Goal: Task Accomplishment & Management: Complete application form

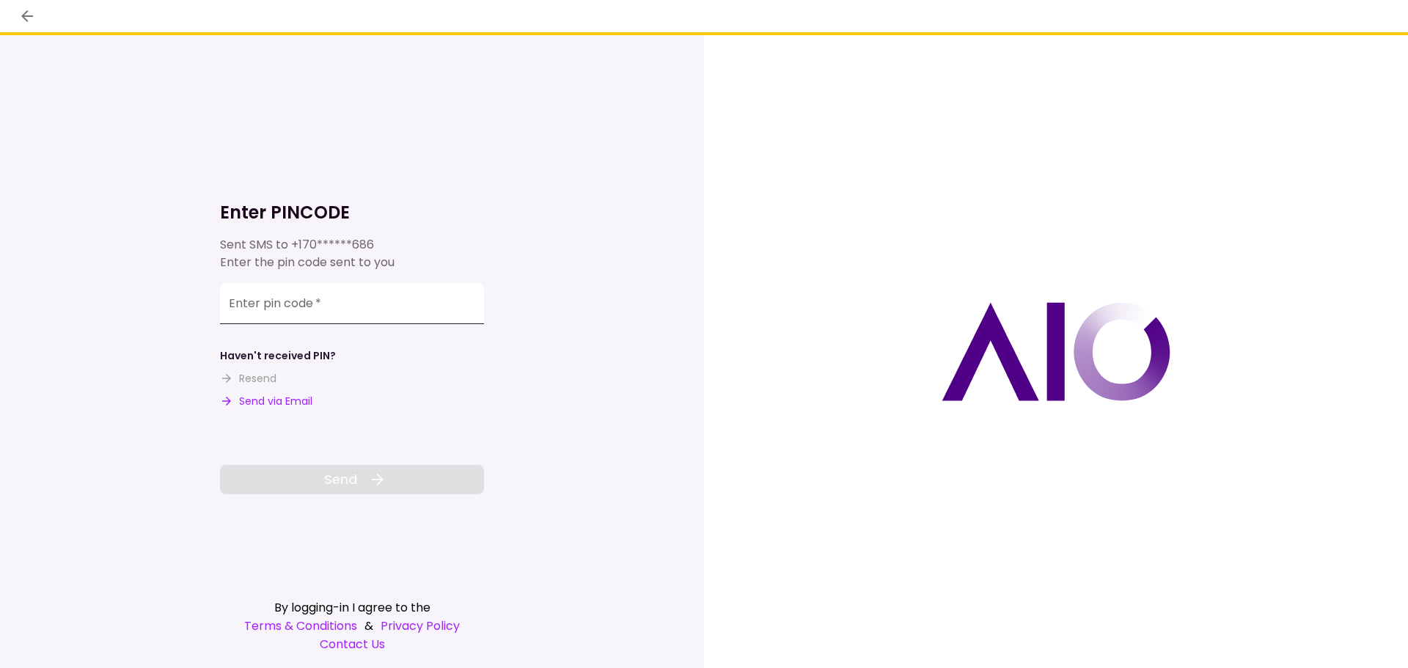
click at [337, 290] on input "Enter pin code   *" at bounding box center [352, 303] width 264 height 41
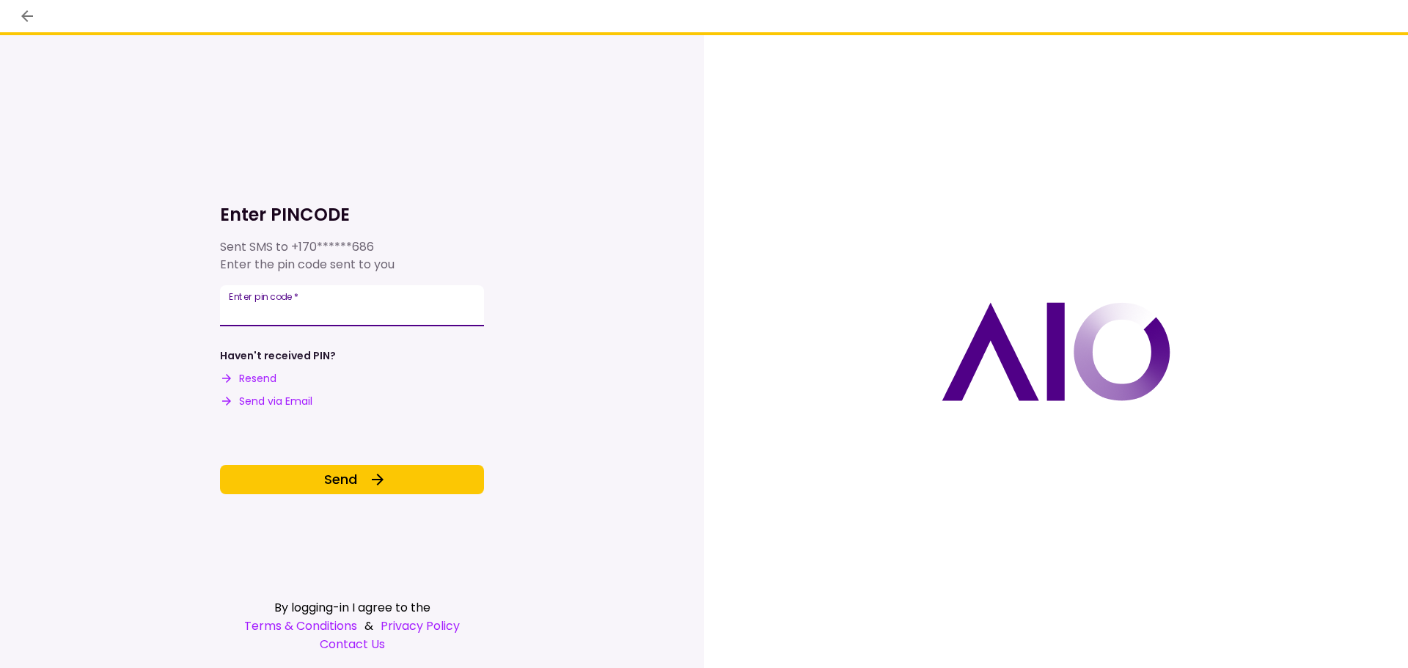
type input "******"
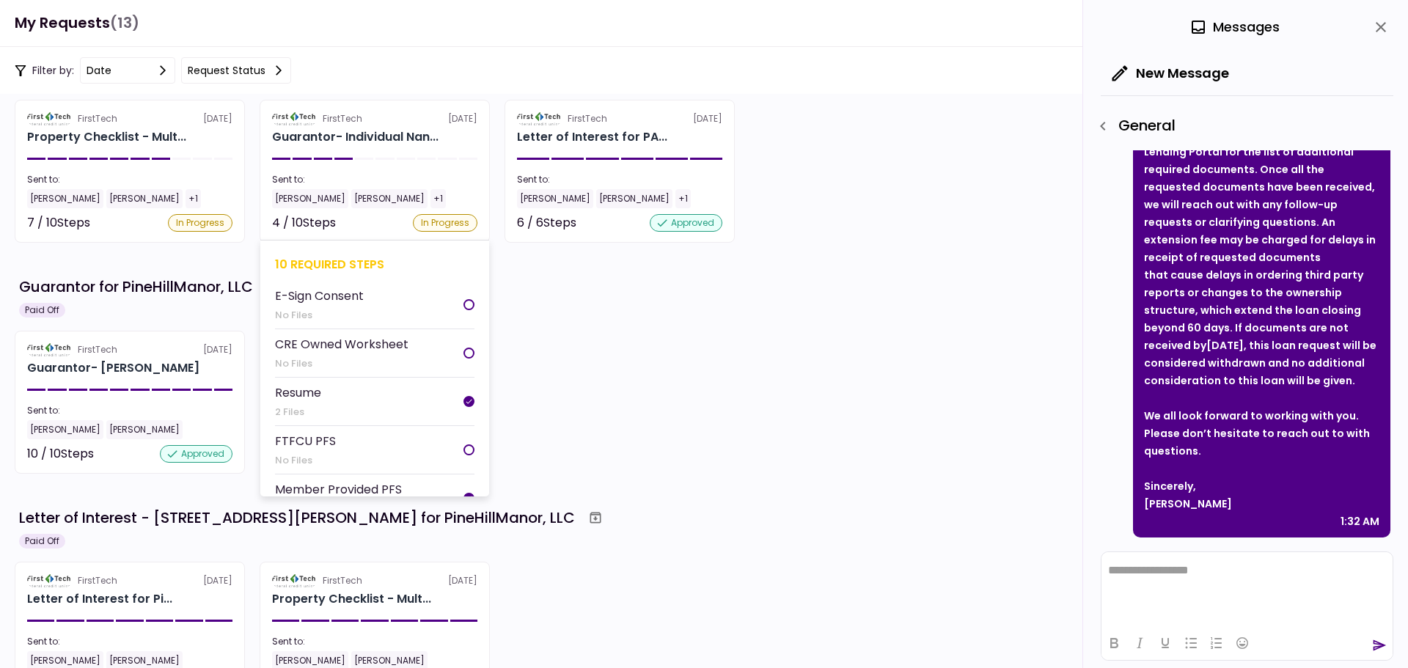
click at [395, 300] on li "E-Sign Consent No Files" at bounding box center [374, 305] width 199 height 48
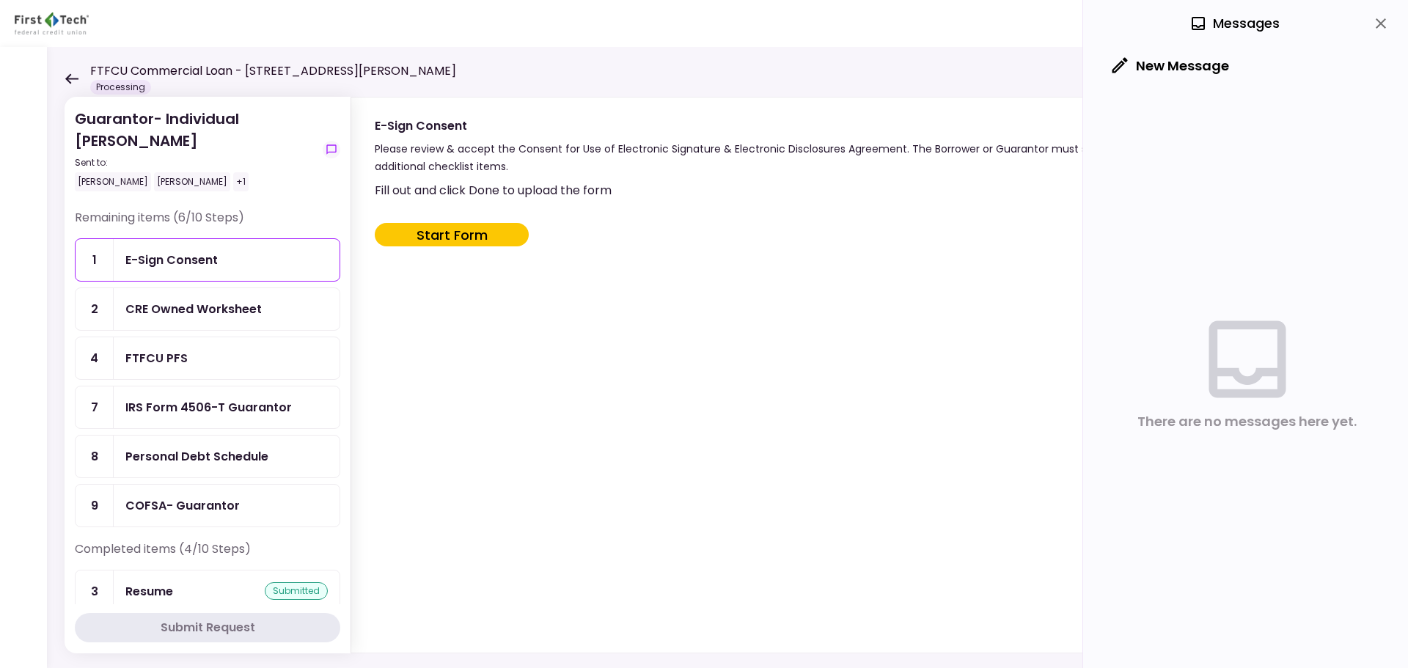
click at [444, 234] on button "Start Form" at bounding box center [452, 234] width 154 height 23
type input "***"
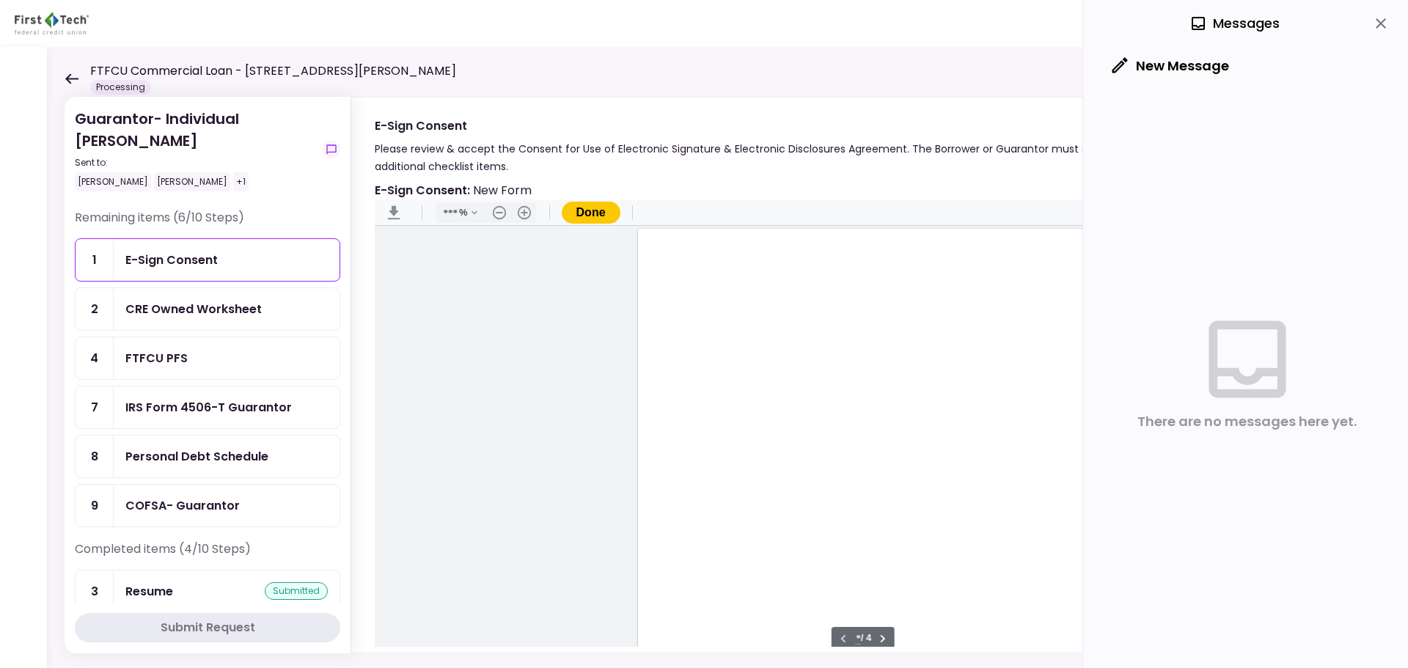
scroll to position [1, 0]
type input "*"
click at [664, 384] on div "Document Content" at bounding box center [670, 384] width 12 height 12
click at [724, 437] on div "message.signHere" at bounding box center [718, 436] width 68 height 15
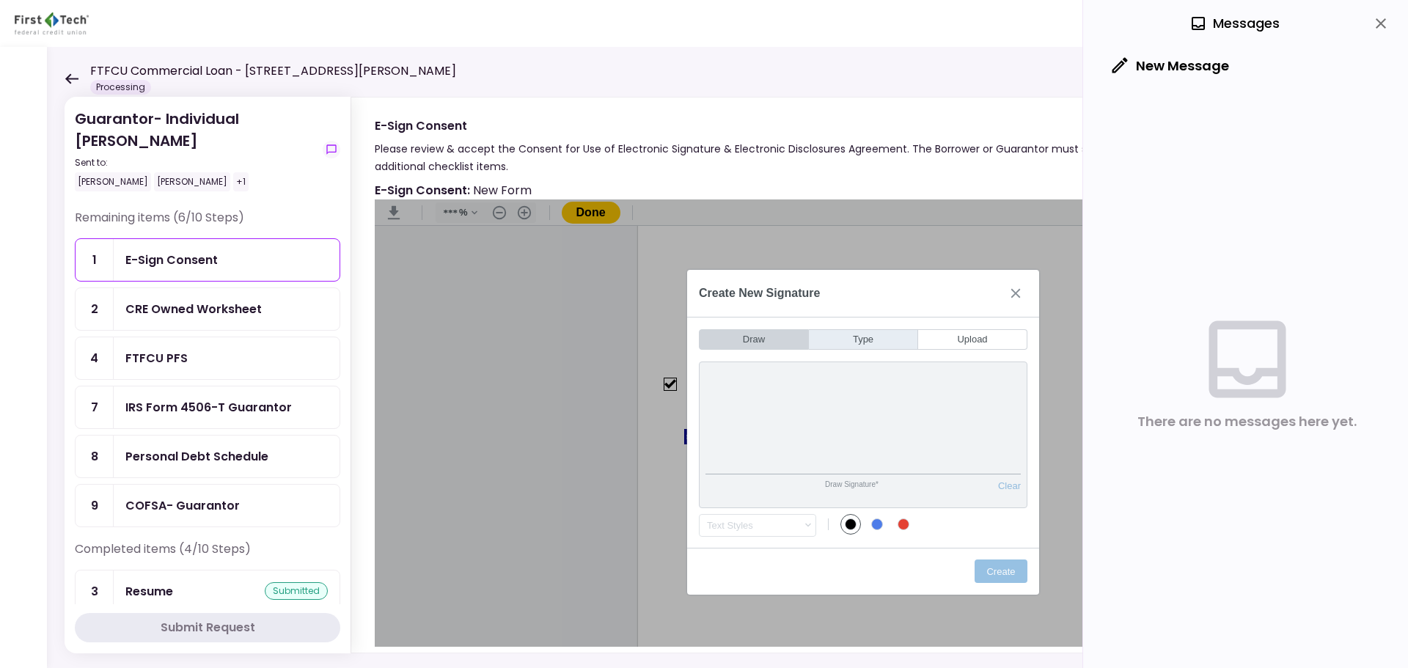
drag, startPoint x: 838, startPoint y: 334, endPoint x: 854, endPoint y: 343, distance: 19.0
click at [838, 334] on button "Type" at bounding box center [863, 339] width 109 height 21
type input "*"
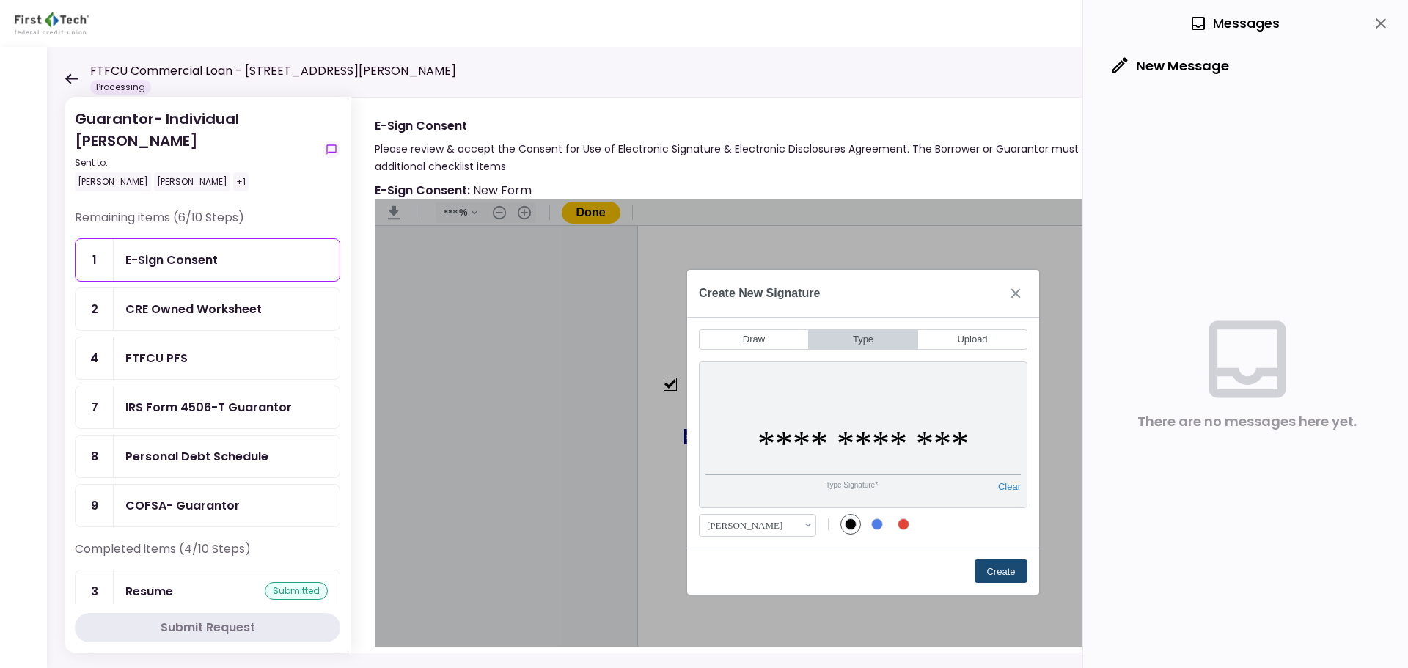
type input "**********"
click at [997, 572] on button "Create" at bounding box center [1001, 571] width 53 height 23
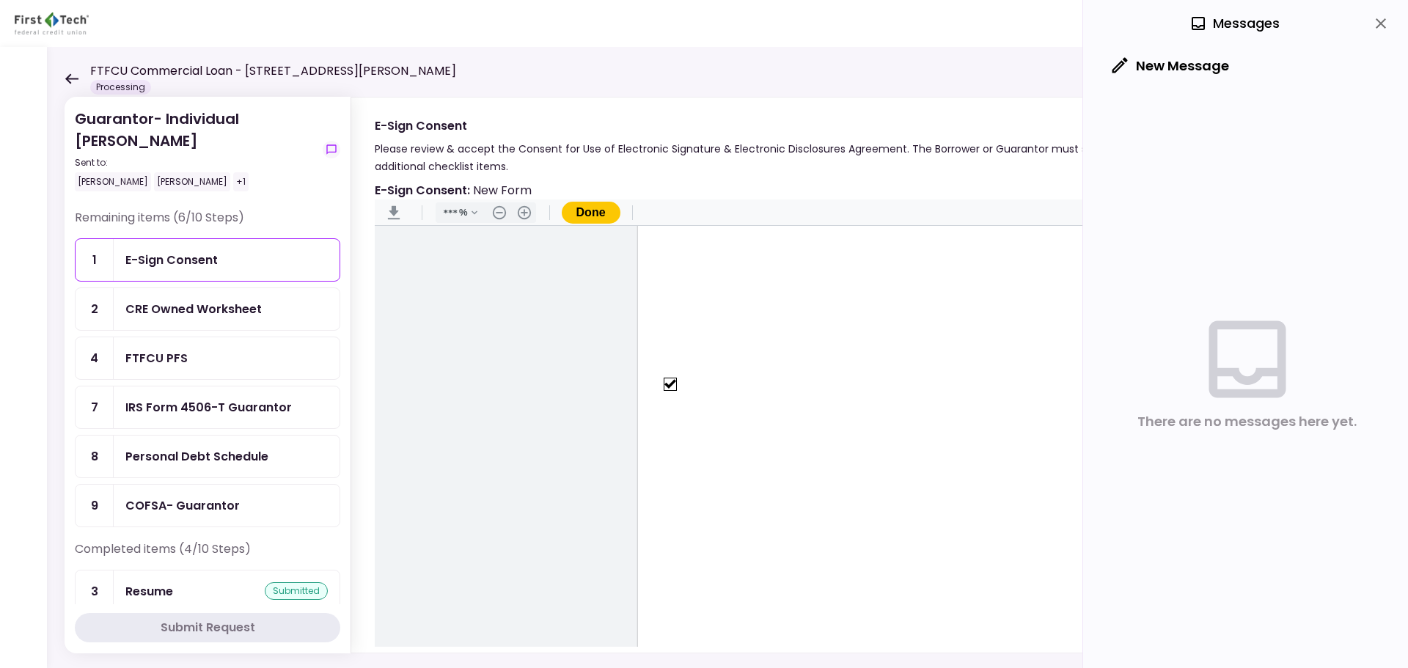
click at [603, 208] on button "Done" at bounding box center [591, 213] width 59 height 22
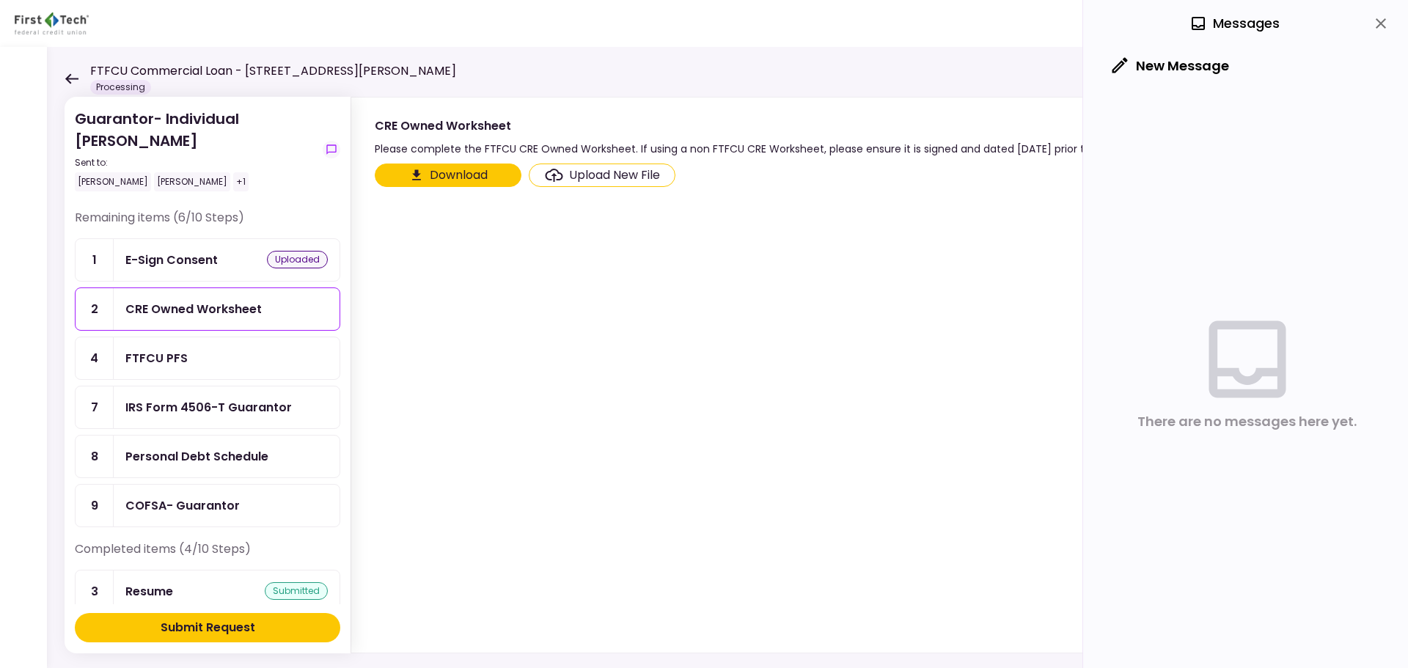
click at [213, 303] on div "CRE Owned Worksheet" at bounding box center [193, 309] width 136 height 18
click at [579, 224] on section "Download Upload New File" at bounding box center [865, 405] width 980 height 483
click at [450, 176] on button "Download" at bounding box center [448, 175] width 147 height 23
click at [488, 303] on section "Download Upload New File" at bounding box center [865, 405] width 980 height 483
click at [541, 291] on section "Download Upload New File" at bounding box center [865, 405] width 980 height 483
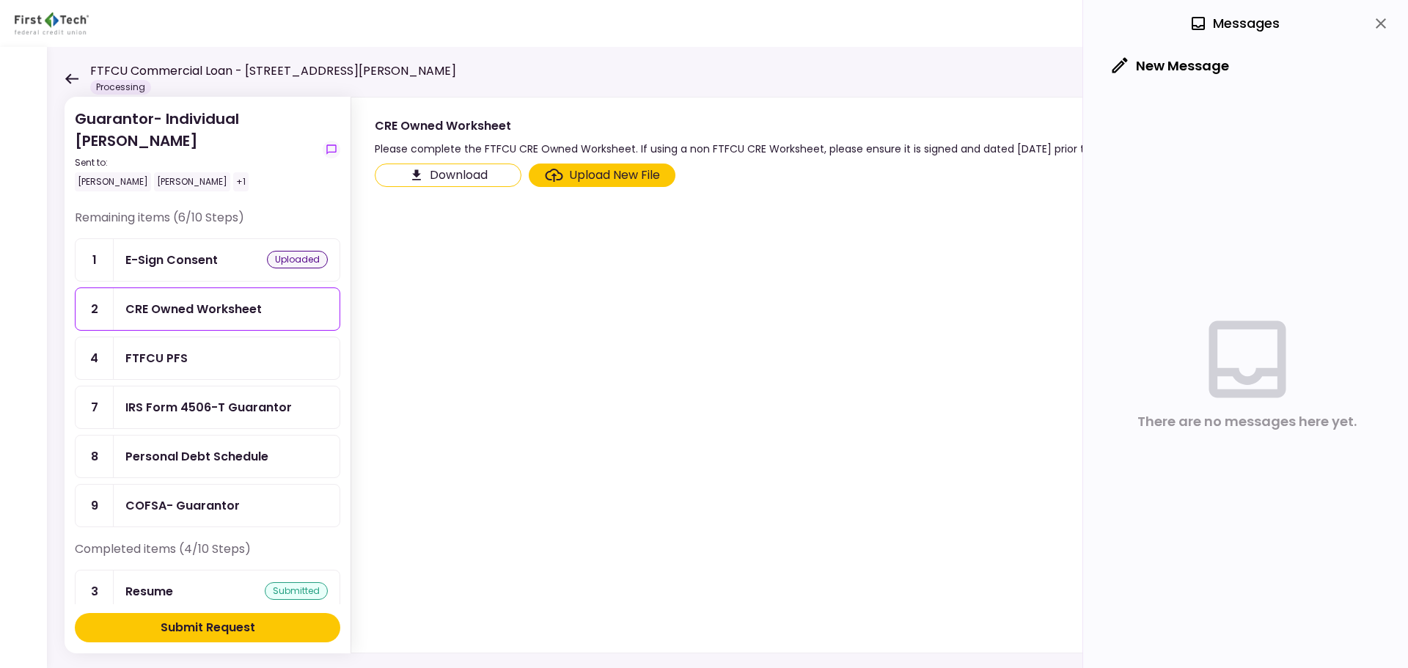
click at [674, 335] on section "Download Upload New File" at bounding box center [865, 405] width 980 height 483
click at [212, 363] on div "FTFCU PFS" at bounding box center [226, 358] width 202 height 18
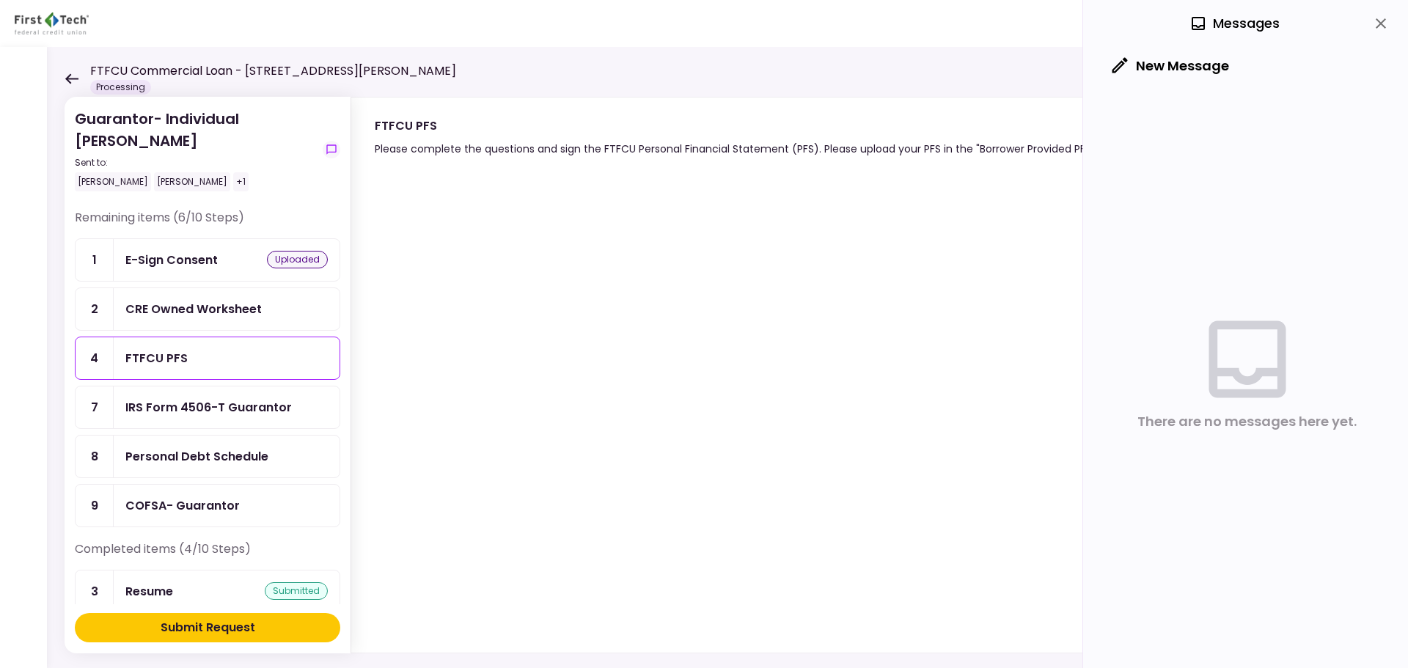
click at [453, 659] on div "Guarantor- Individual [PERSON_NAME] Sent to: [PERSON_NAME] [PERSON_NAME] +1 Rem…" at bounding box center [727, 357] width 1361 height 621
click at [1377, 26] on icon "close" at bounding box center [1381, 24] width 18 height 18
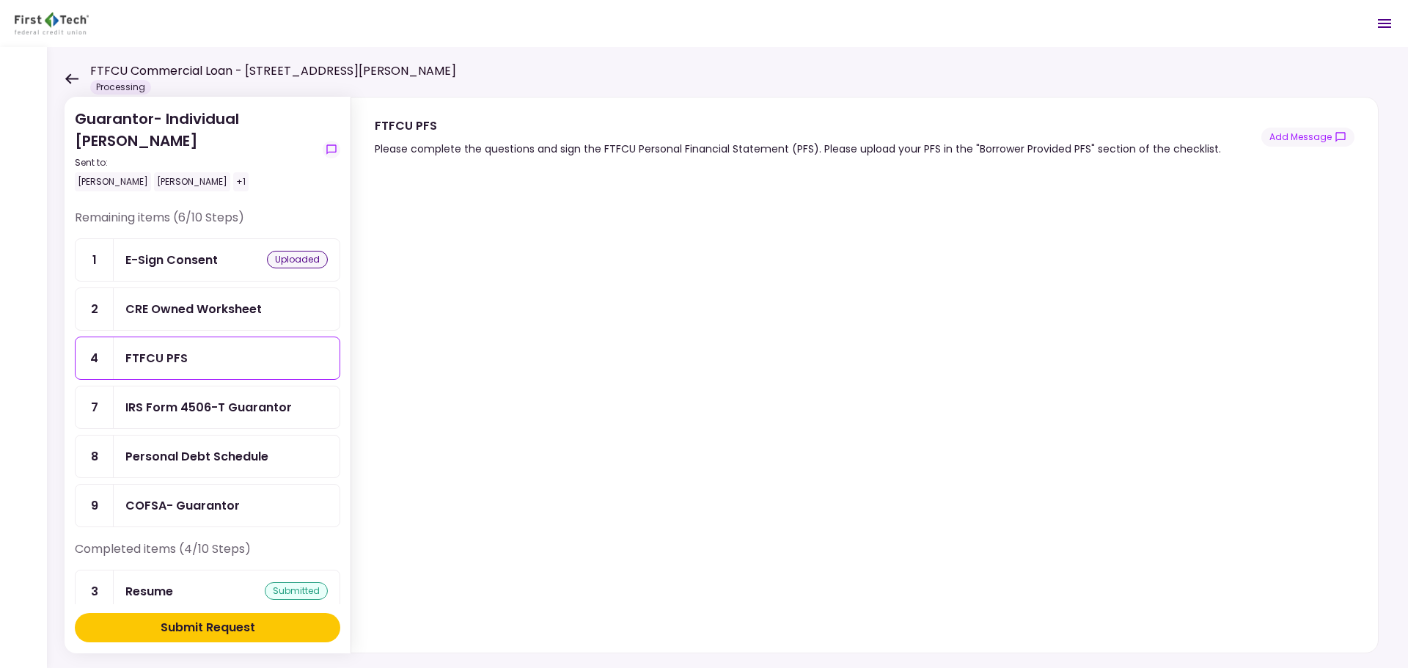
click at [70, 76] on icon at bounding box center [72, 78] width 14 height 11
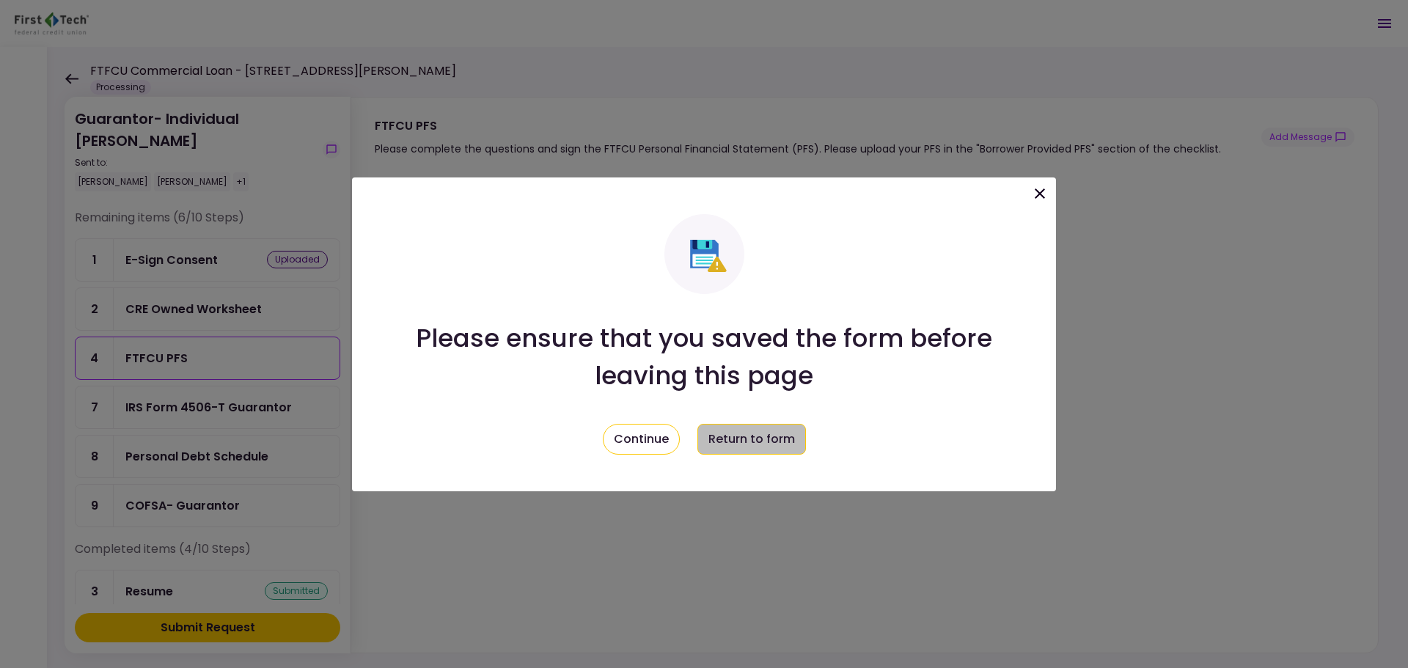
click at [781, 442] on button "Return to form" at bounding box center [751, 439] width 109 height 31
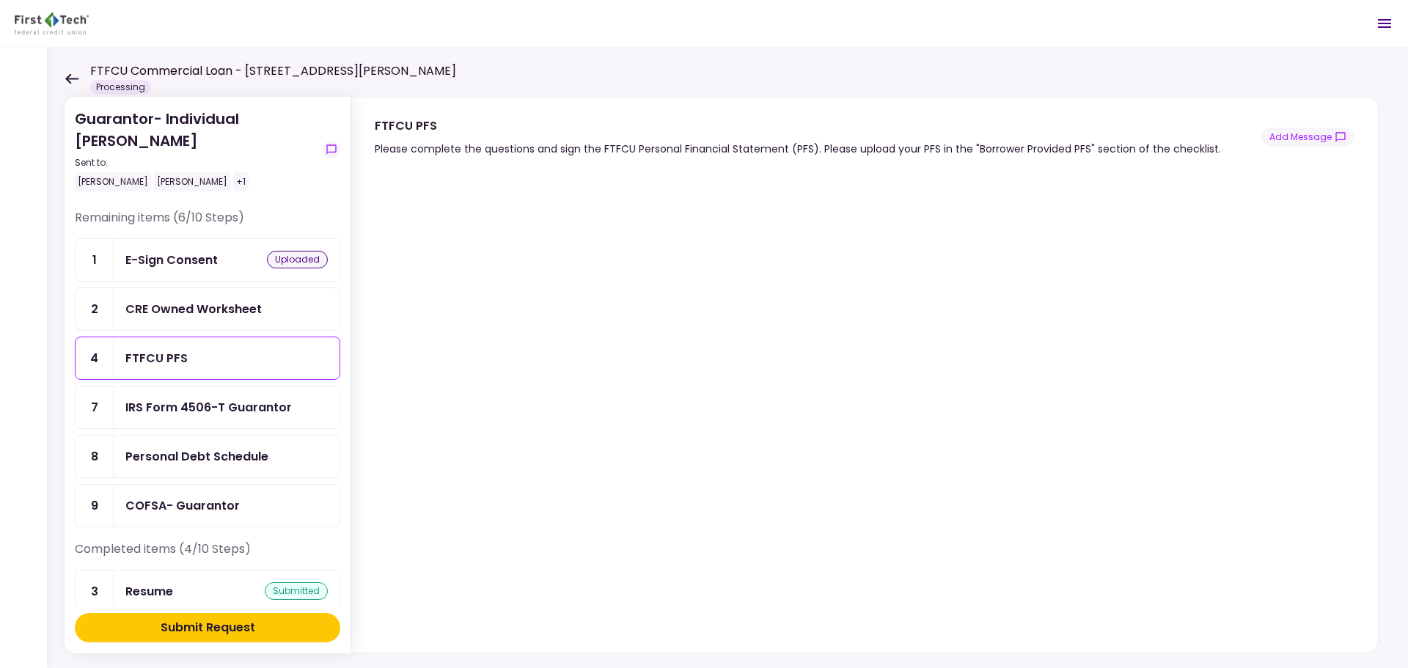
click at [70, 80] on icon at bounding box center [72, 78] width 14 height 11
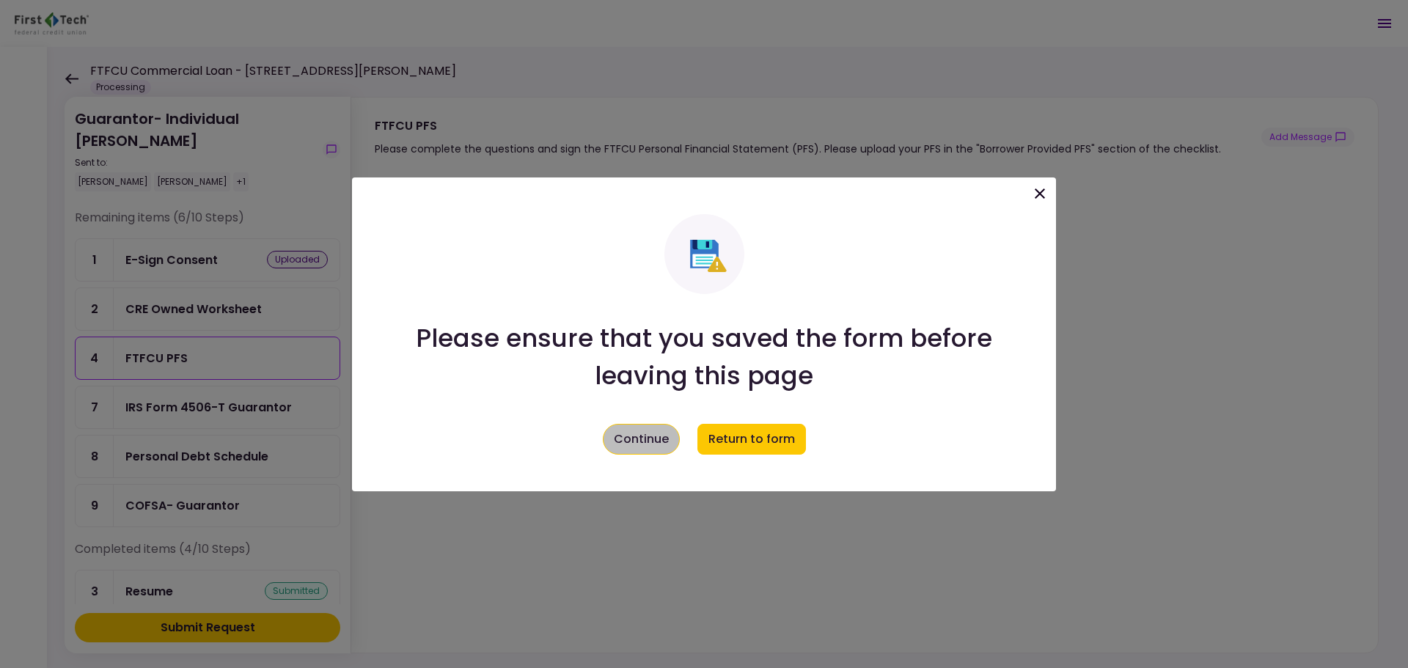
click at [672, 443] on button "Continue" at bounding box center [641, 439] width 77 height 31
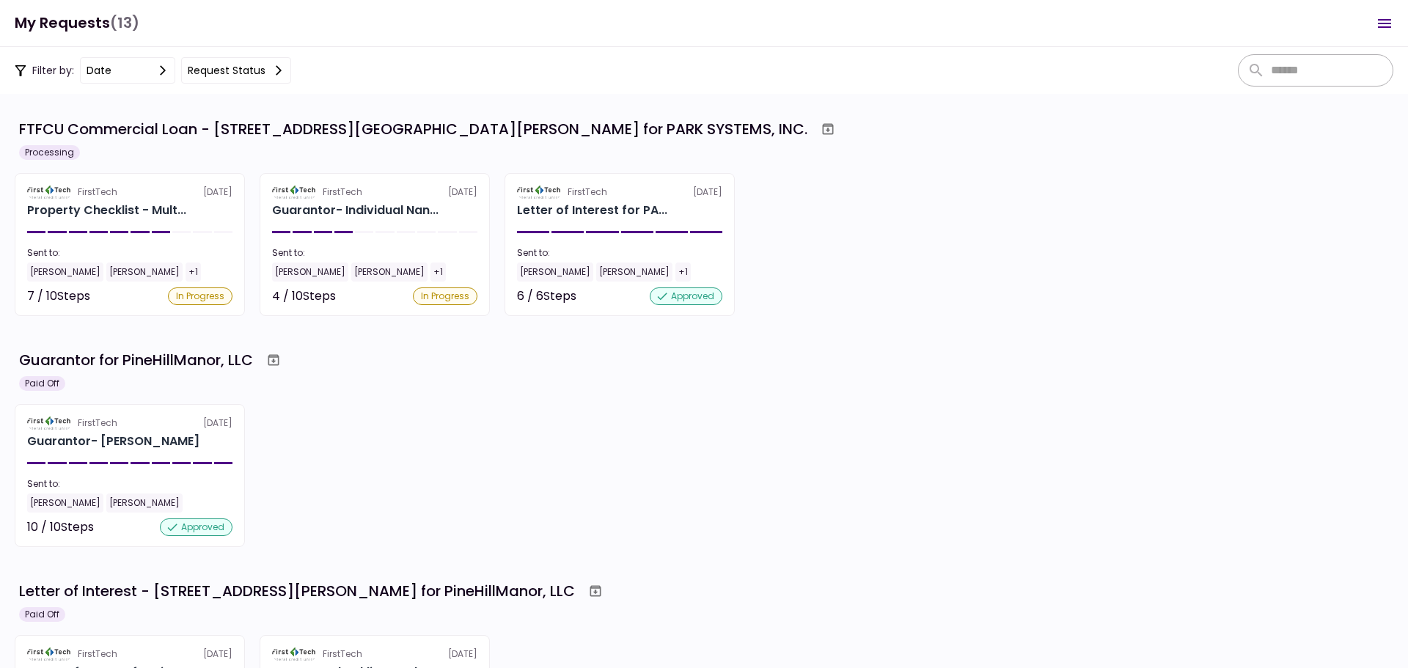
click at [494, 447] on div "FirstTech [DATE] Guarantor- [PERSON_NAME] Sent to: [PERSON_NAME] [PERSON_NAME] …" at bounding box center [704, 475] width 1379 height 143
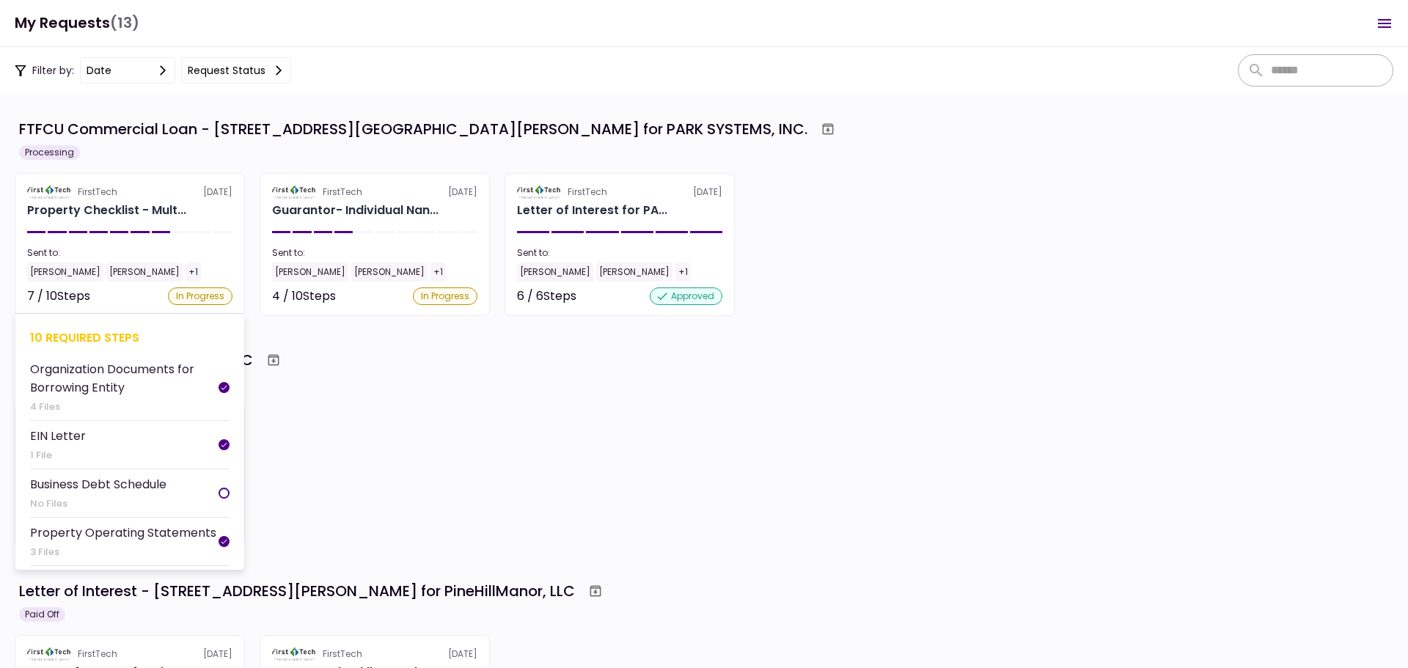
click at [165, 215] on div "Property Checklist - Mult..." at bounding box center [106, 211] width 159 height 18
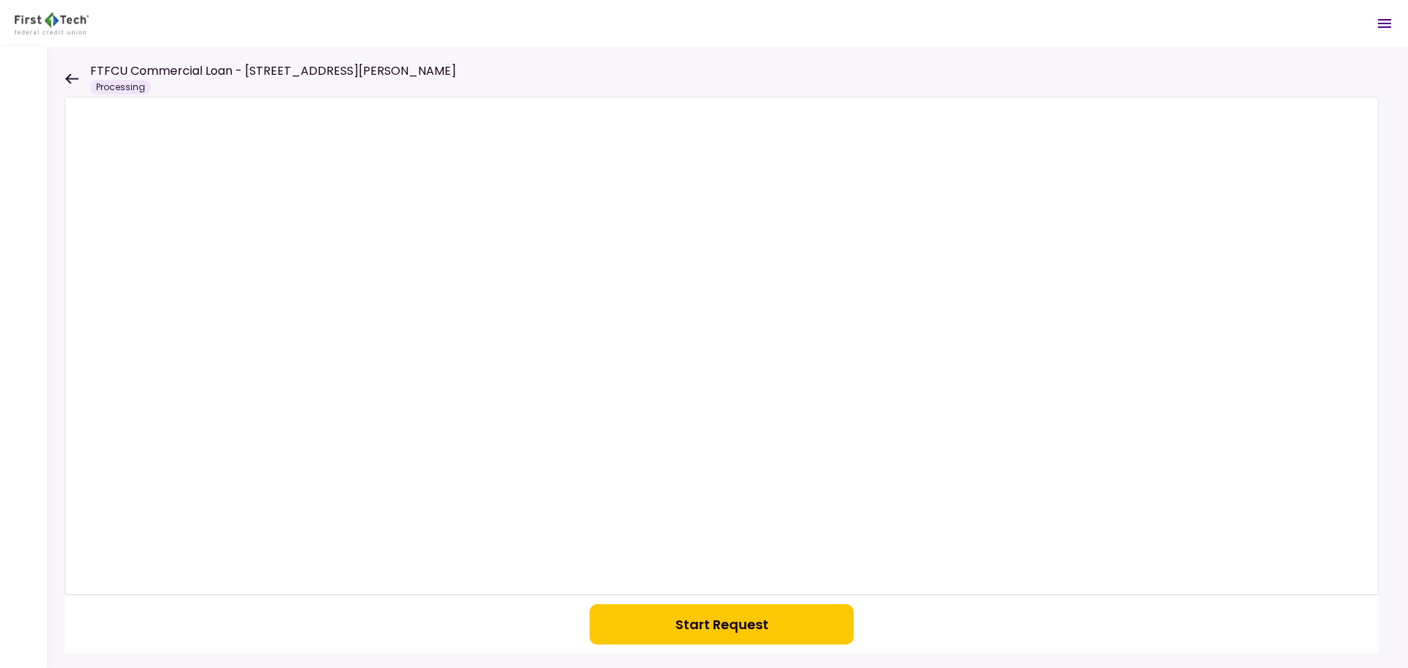
click at [76, 85] on div "FTFCU Commercial Loan - [STREET_ADDRESS][PERSON_NAME] Processing" at bounding box center [261, 78] width 392 height 32
click at [71, 78] on icon at bounding box center [71, 78] width 13 height 10
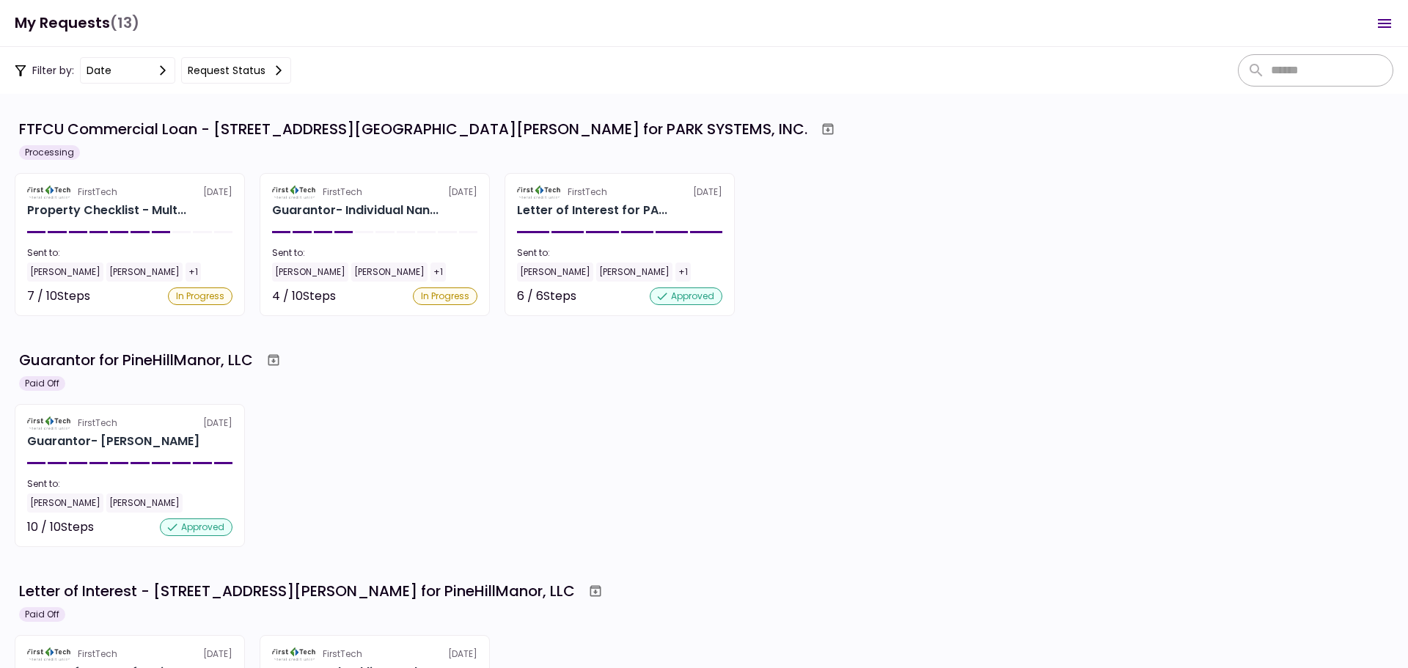
click at [437, 384] on div "Guarantor for PineHillManor, LLC Paid Off" at bounding box center [704, 369] width 1379 height 44
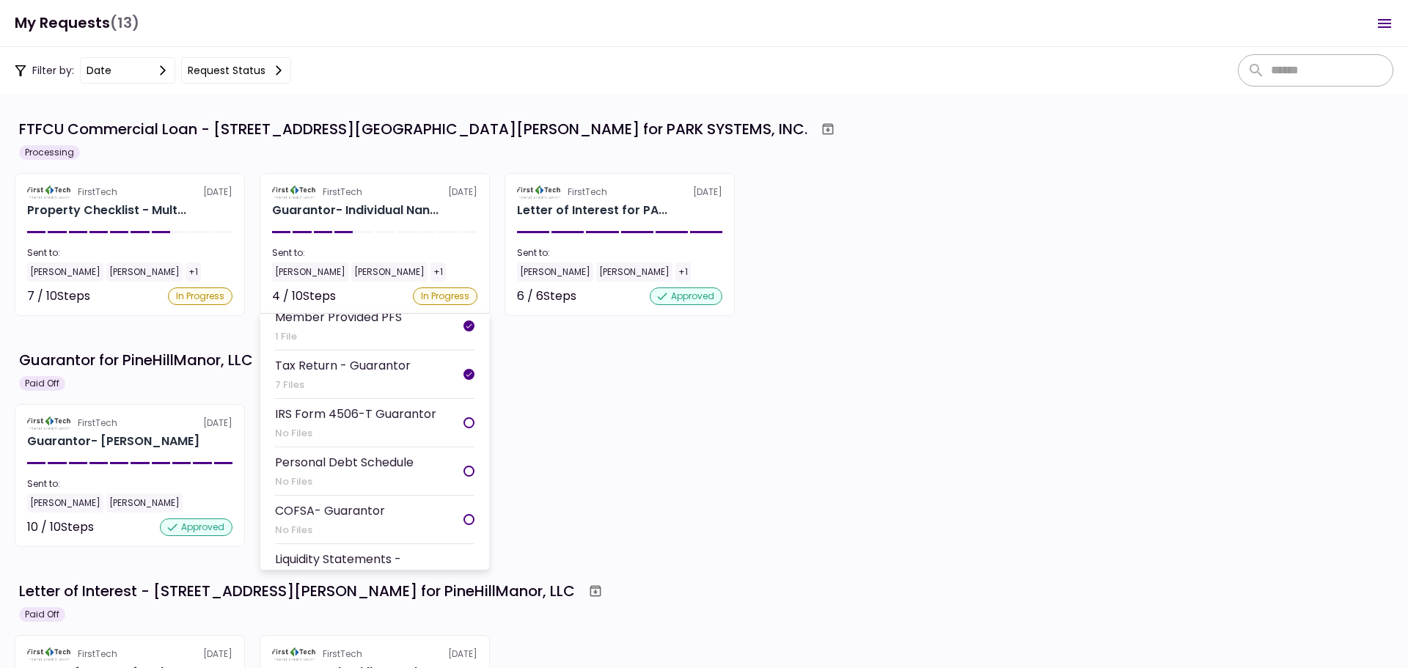
scroll to position [286, 0]
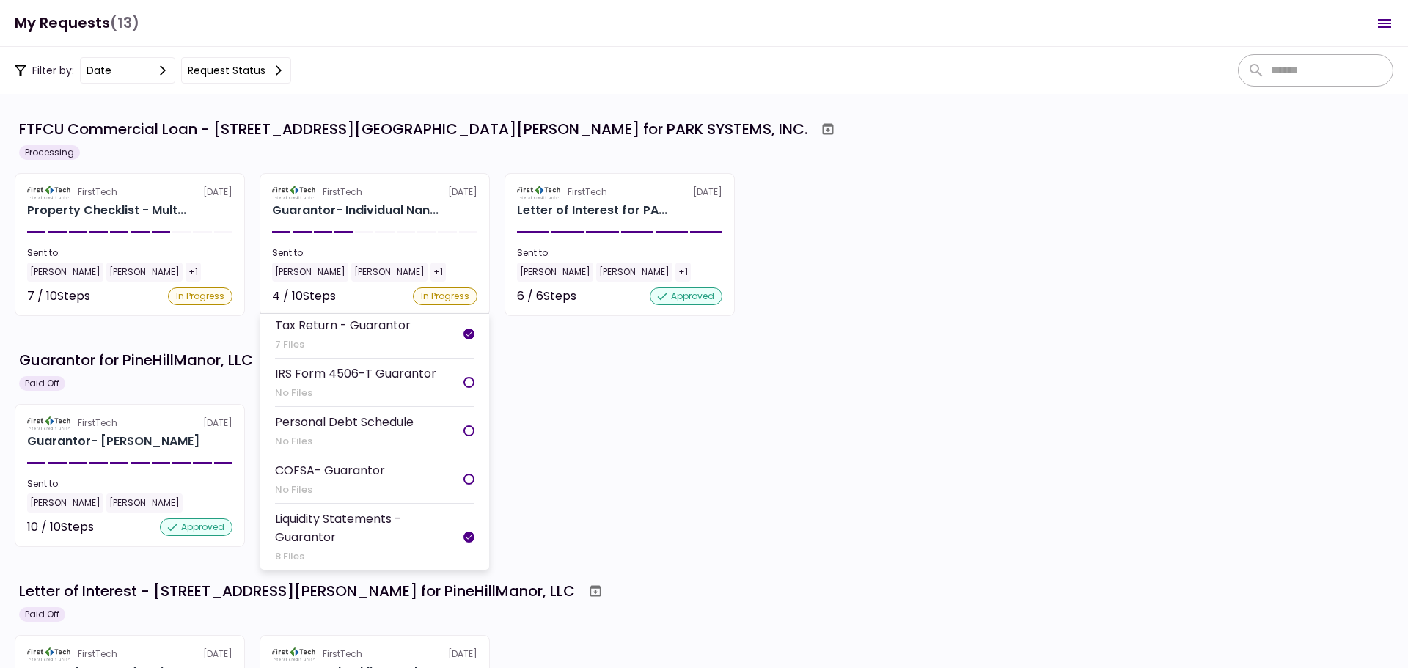
click at [395, 430] on div "Personal Debt Schedule" at bounding box center [344, 422] width 139 height 18
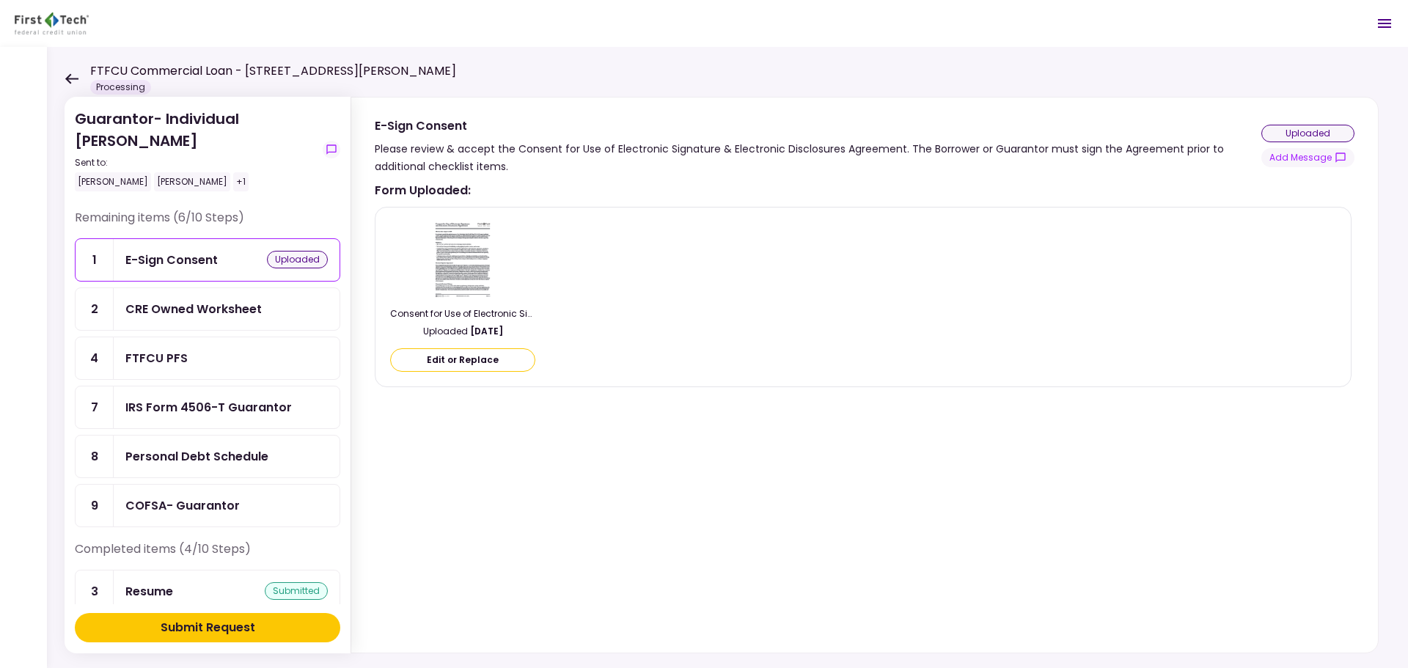
click at [231, 463] on div "Personal Debt Schedule" at bounding box center [196, 456] width 143 height 18
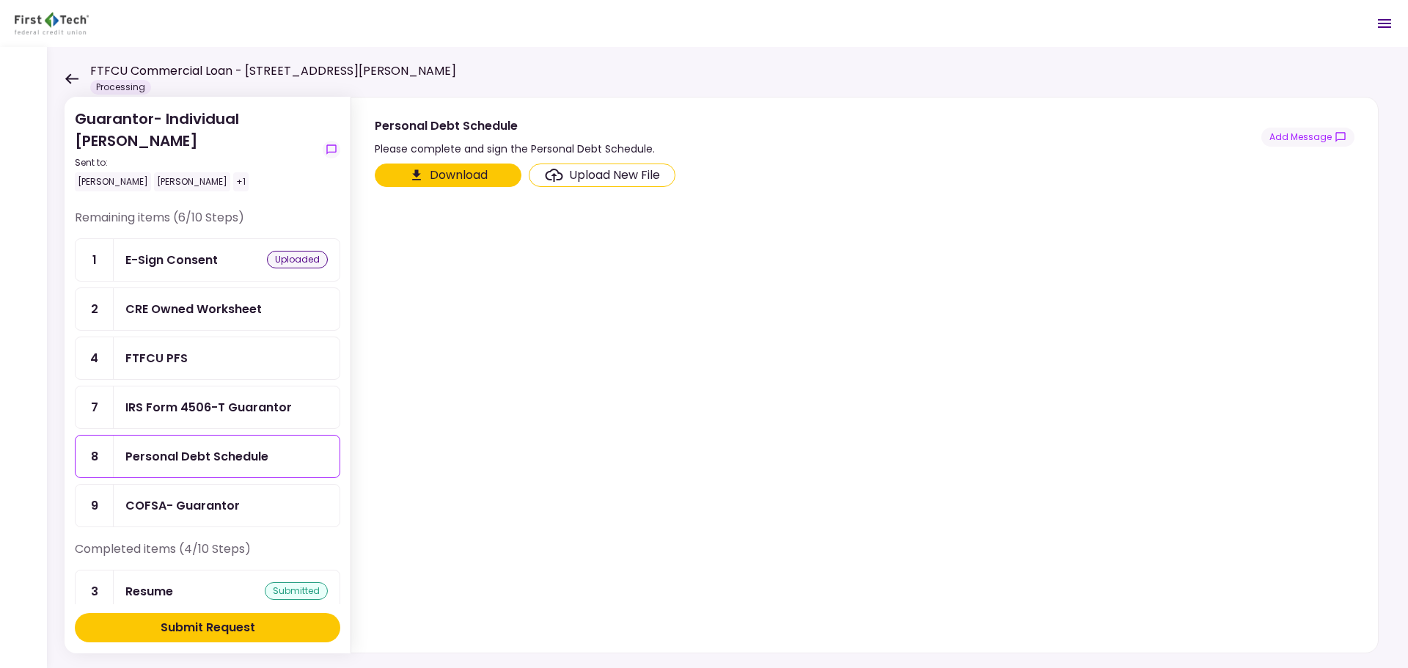
click at [418, 170] on icon "Click here to download the document" at bounding box center [416, 175] width 15 height 15
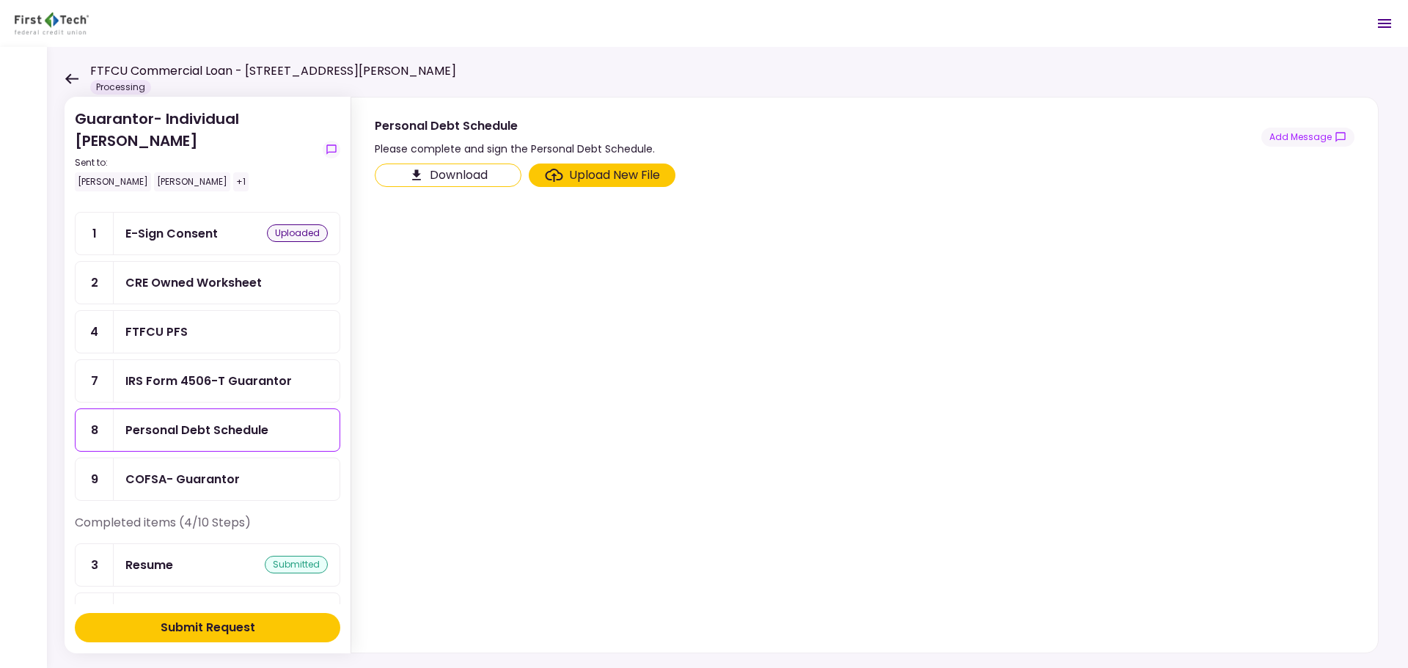
scroll to position [23, 0]
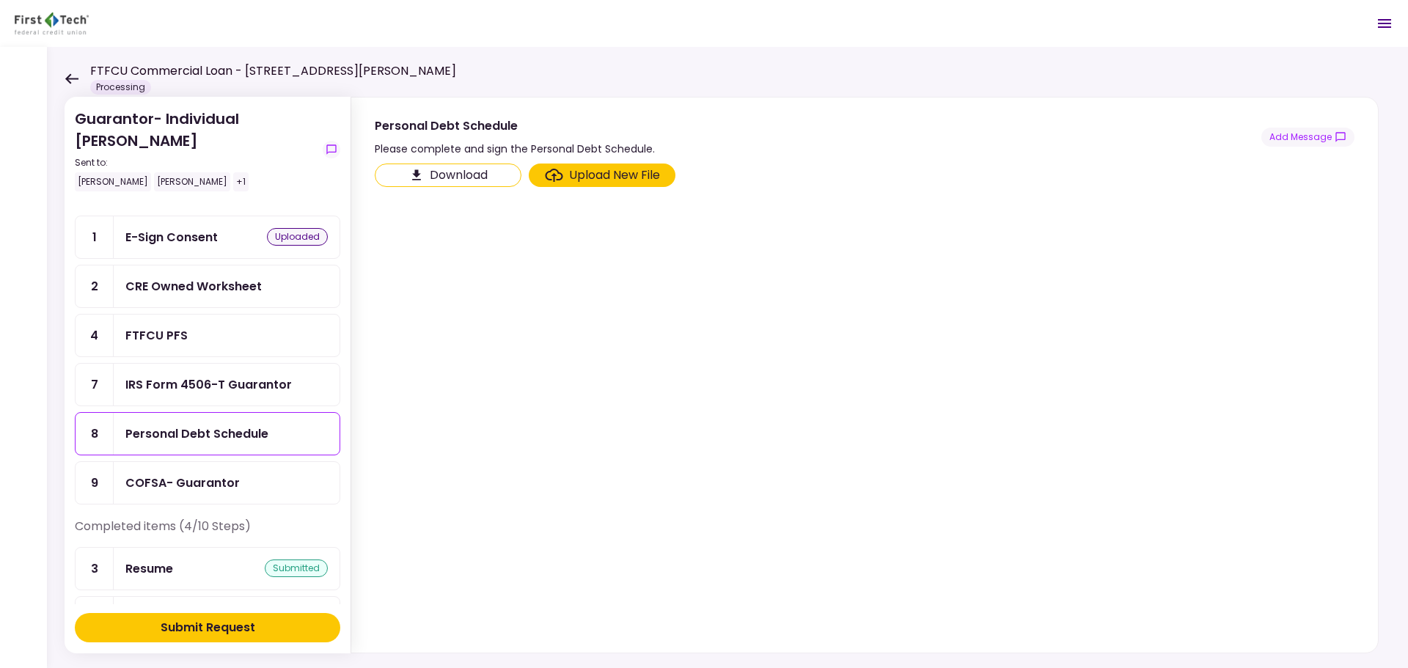
click at [260, 485] on div "COFSA- Guarantor" at bounding box center [226, 483] width 202 height 18
click at [645, 443] on section "Download Upload New File" at bounding box center [865, 405] width 980 height 483
click at [509, 249] on section "Download Upload New File" at bounding box center [865, 405] width 980 height 483
click at [560, 308] on section "Download Upload New File" at bounding box center [865, 405] width 980 height 483
click at [225, 384] on div "IRS Form 4506-T Guarantor" at bounding box center [208, 385] width 166 height 18
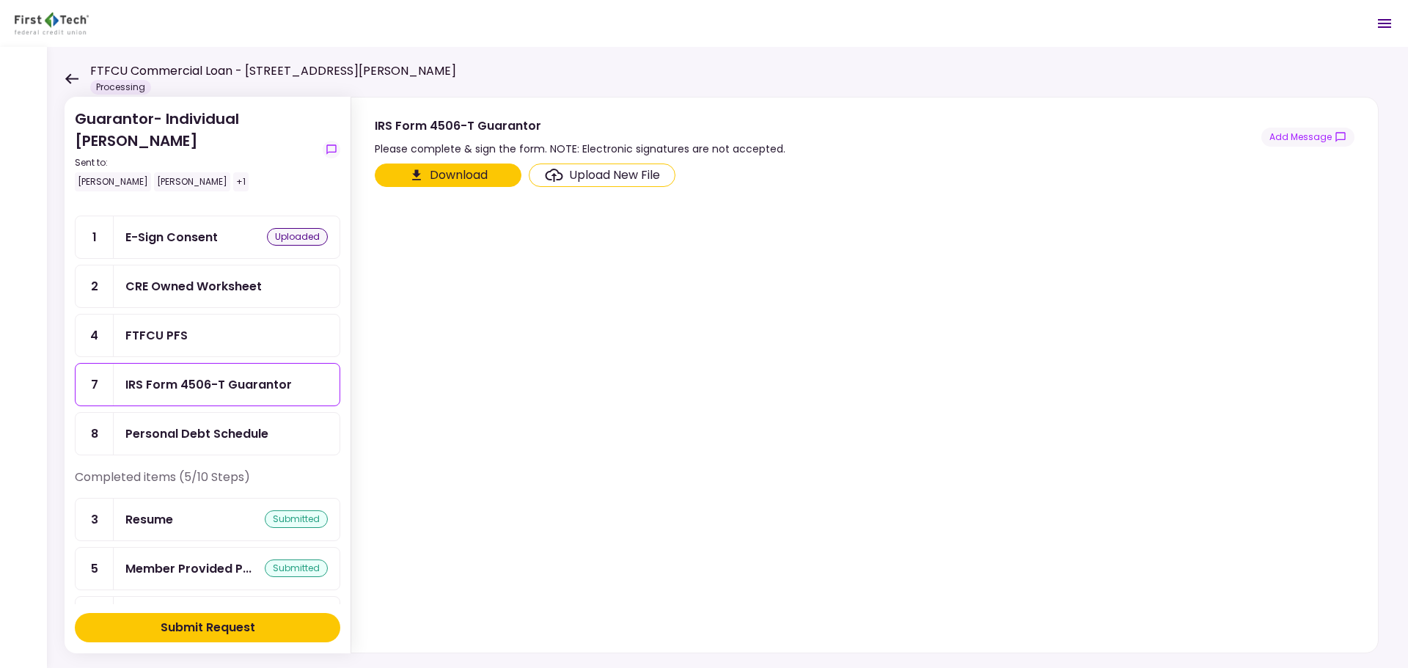
click at [567, 420] on section "Download Upload New File" at bounding box center [865, 405] width 980 height 483
click at [224, 331] on div "FTFCU PFS" at bounding box center [226, 335] width 202 height 18
